Goal: Task Accomplishment & Management: Manage account settings

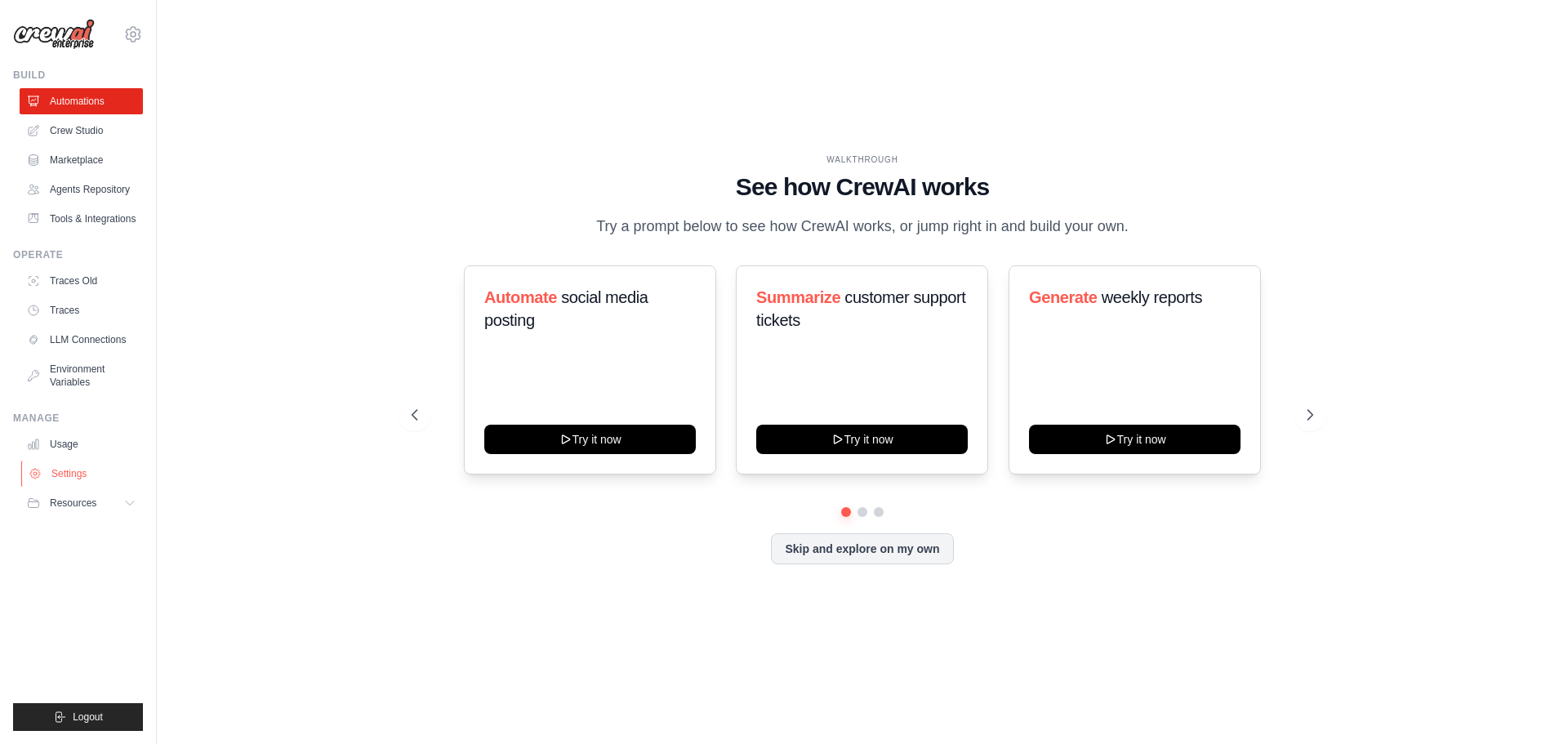
click at [68, 471] on link "Settings" at bounding box center [83, 473] width 124 height 26
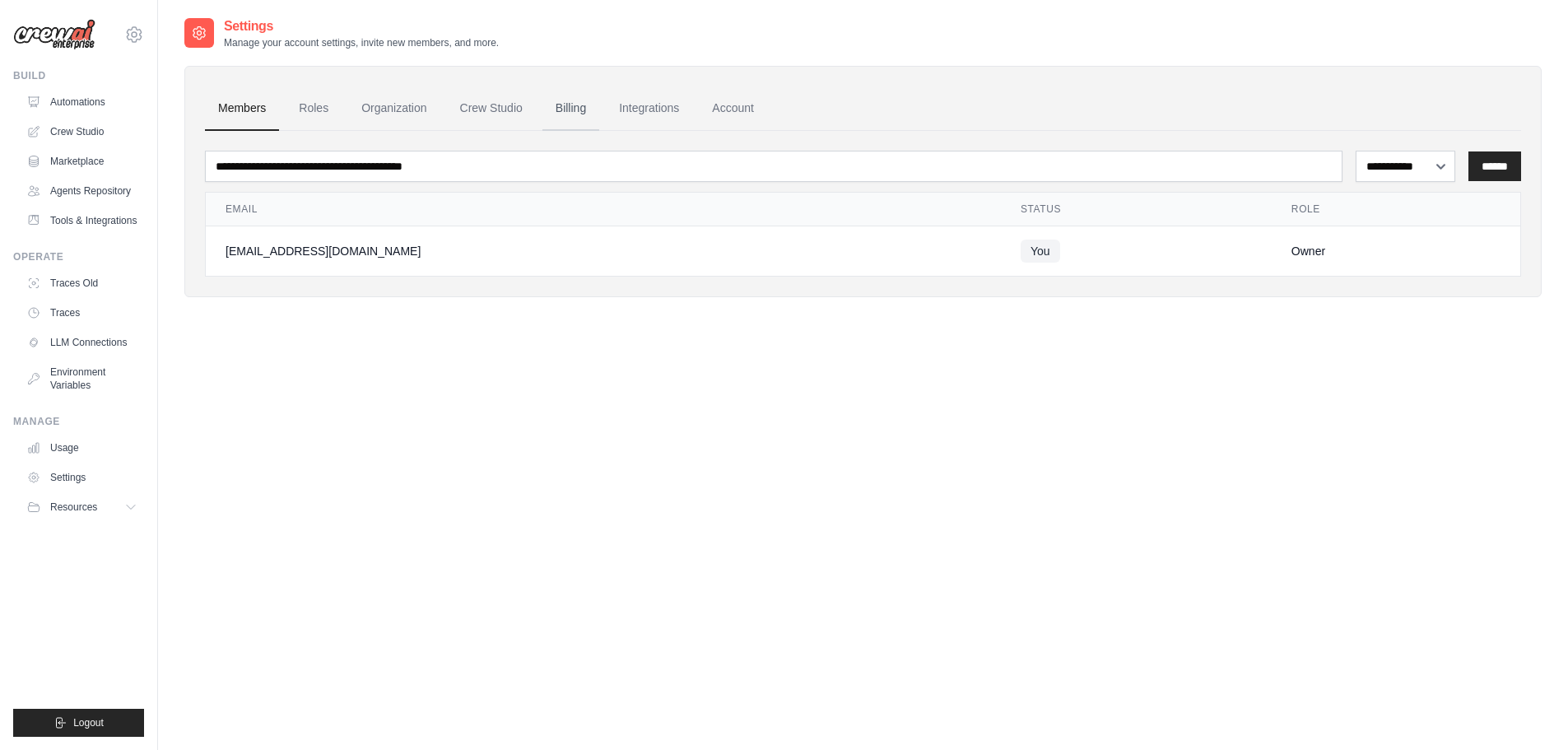
click at [576, 113] on link "Billing" at bounding box center [571, 108] width 57 height 45
